Goal: Information Seeking & Learning: Learn about a topic

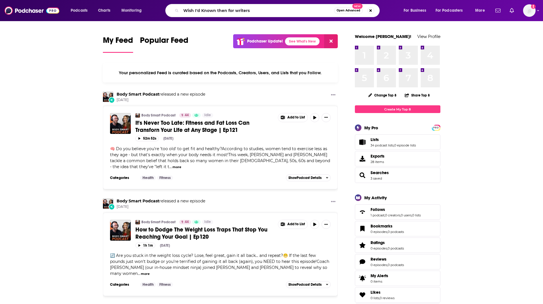
type input "Wish I'd Known then for writers"
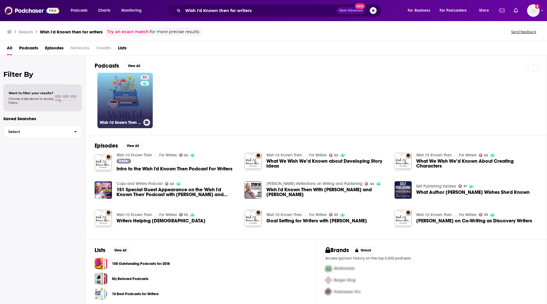
click at [137, 101] on link "53 Wish I'd Known Then . . . For Writers" at bounding box center [125, 100] width 55 height 55
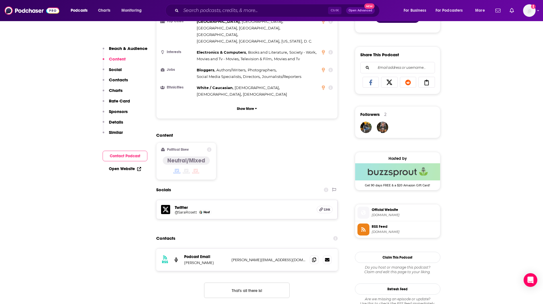
scroll to position [335, 0]
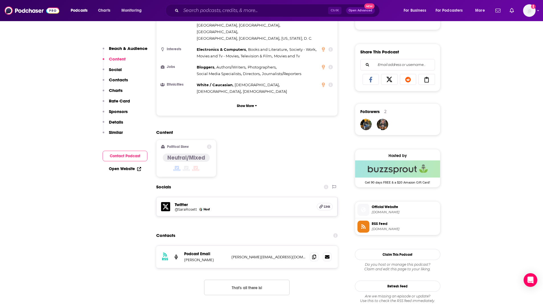
click at [391, 224] on span "RSS Feed" at bounding box center [405, 223] width 66 height 5
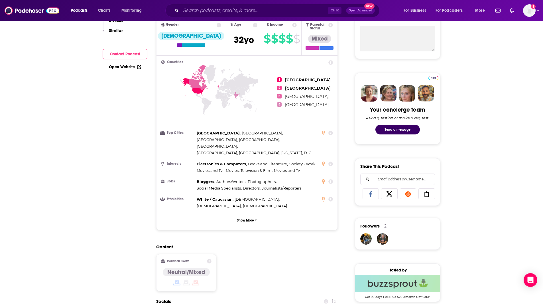
scroll to position [0, 0]
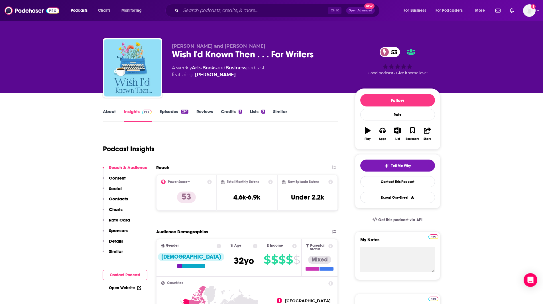
click at [281, 111] on link "Similar" at bounding box center [280, 115] width 14 height 13
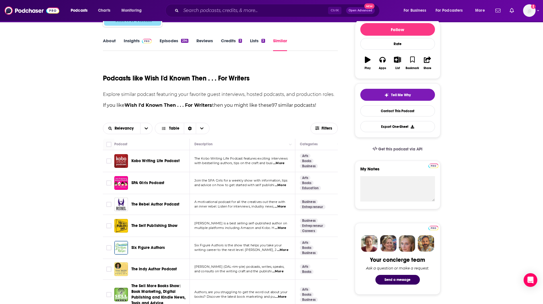
scroll to position [75, 0]
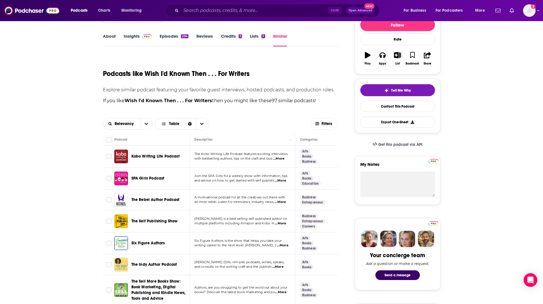
click at [282, 202] on span "...More" at bounding box center [280, 202] width 11 height 5
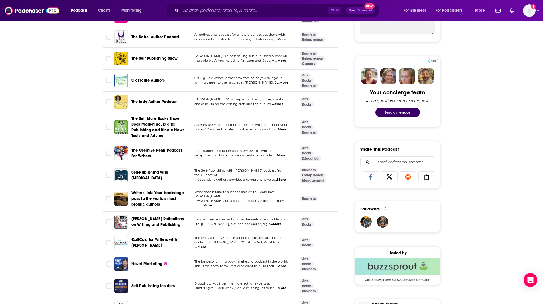
scroll to position [240, 0]
